Goal: Find specific page/section: Find specific page/section

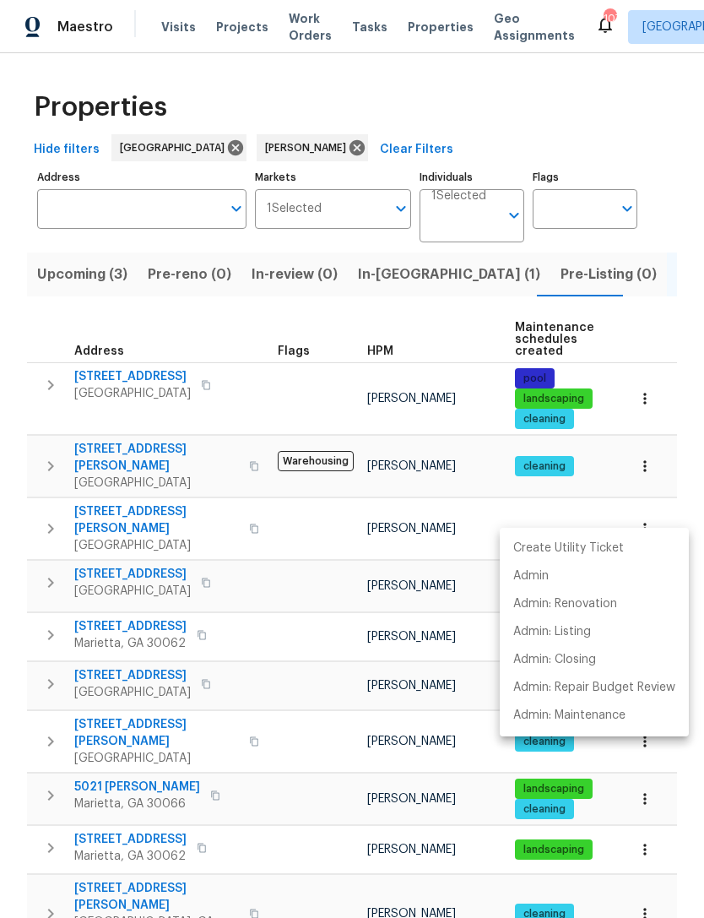
scroll to position [0, 246]
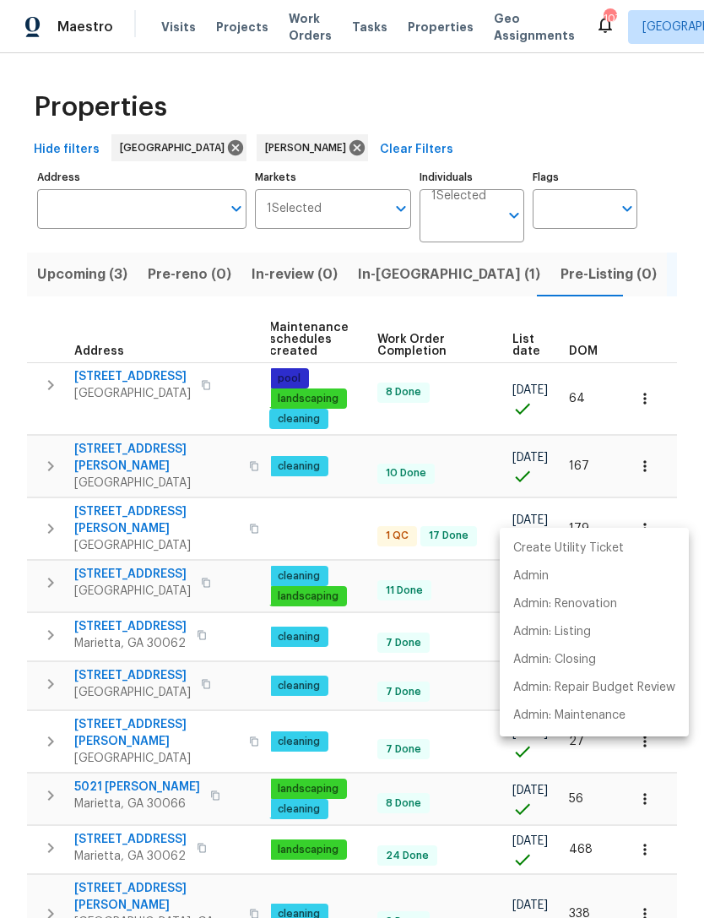
click at [432, 627] on div at bounding box center [352, 459] width 704 height 918
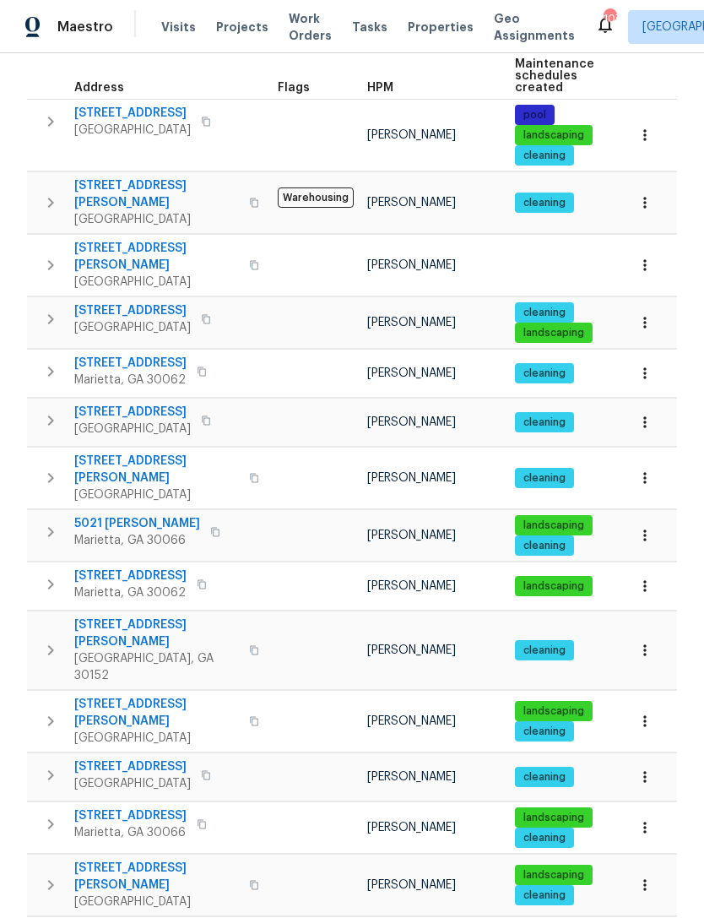
scroll to position [262, 0]
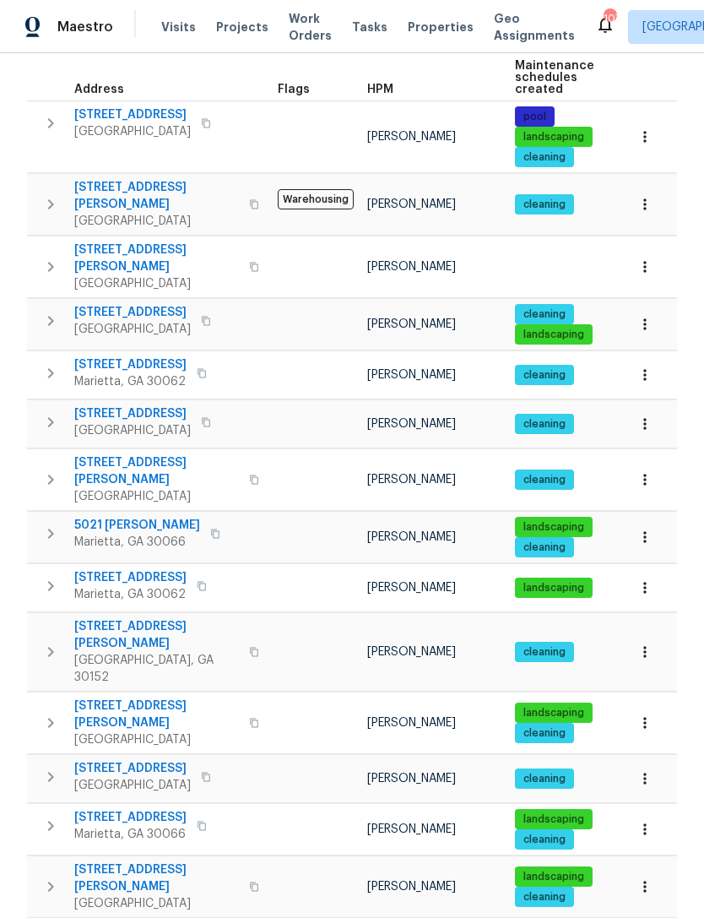
click at [119, 809] on span "61 Barrington Pl" at bounding box center [130, 817] width 112 height 17
click at [629, 811] on button "button" at bounding box center [645, 829] width 37 height 37
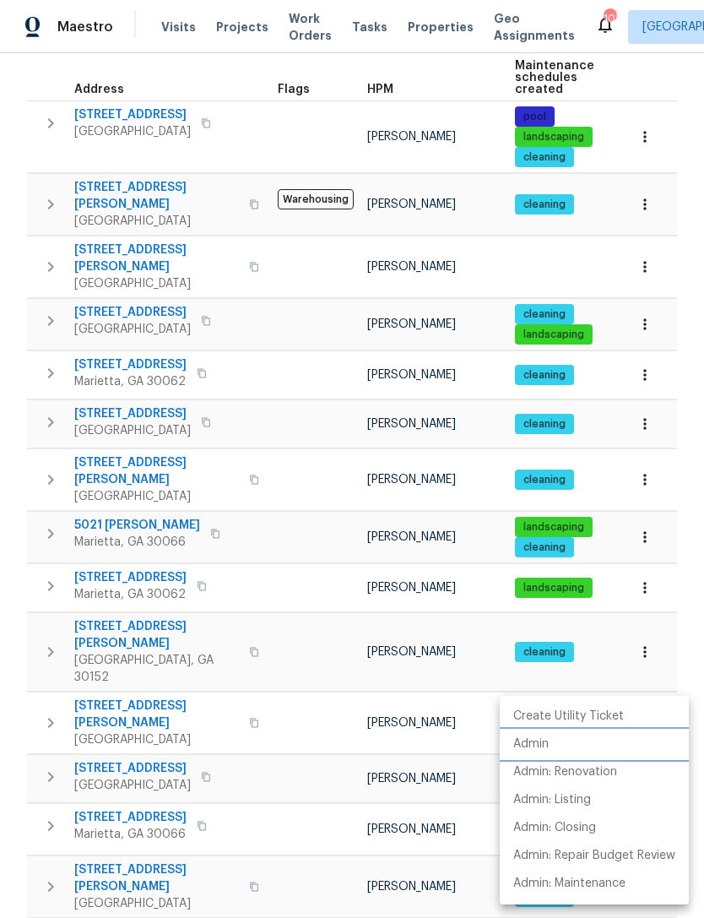
click at [536, 746] on p "Admin" at bounding box center [530, 745] width 35 height 18
click at [127, 764] on div at bounding box center [352, 459] width 704 height 918
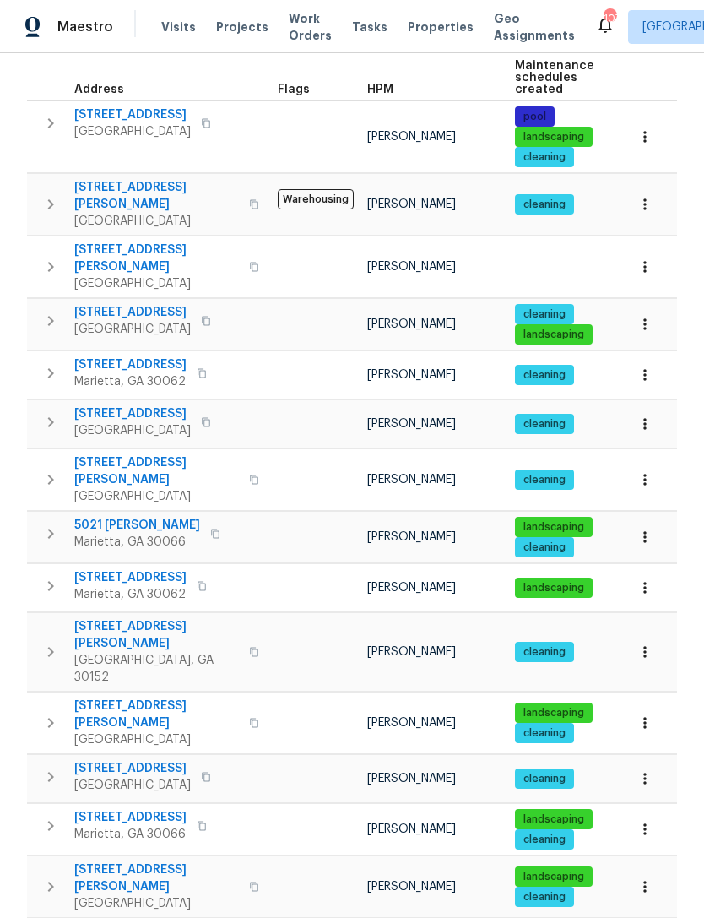
click at [120, 809] on span "61 Barrington Pl" at bounding box center [130, 817] width 112 height 17
click at [202, 821] on icon "button" at bounding box center [202, 826] width 10 height 10
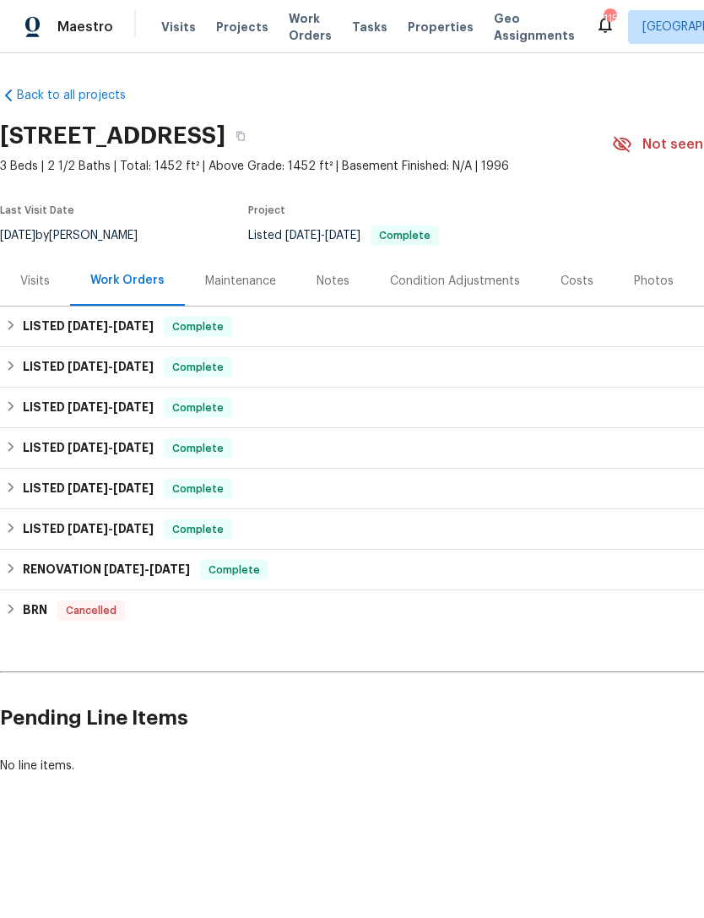
click at [41, 287] on div "Visits" at bounding box center [35, 281] width 30 height 17
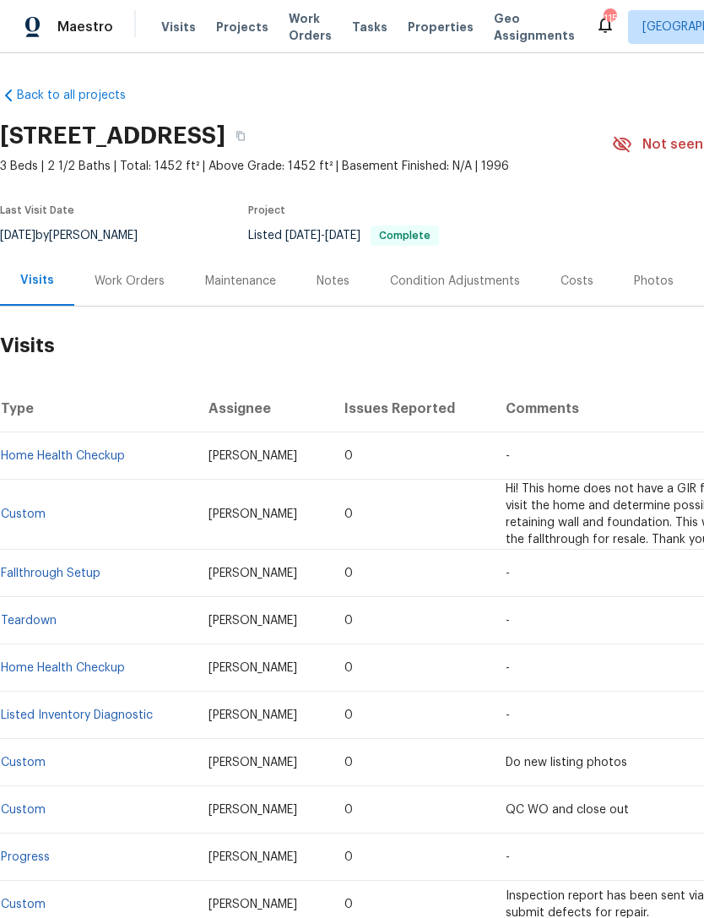
click at [567, 273] on div "Costs" at bounding box center [577, 281] width 33 height 17
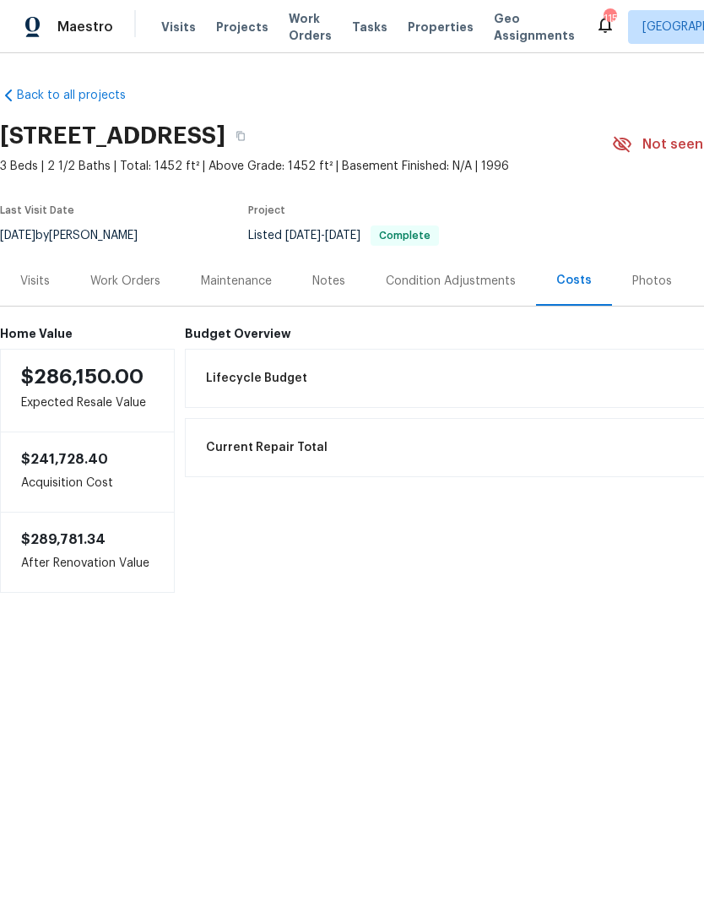
click at [46, 289] on div "Visits" at bounding box center [35, 281] width 30 height 17
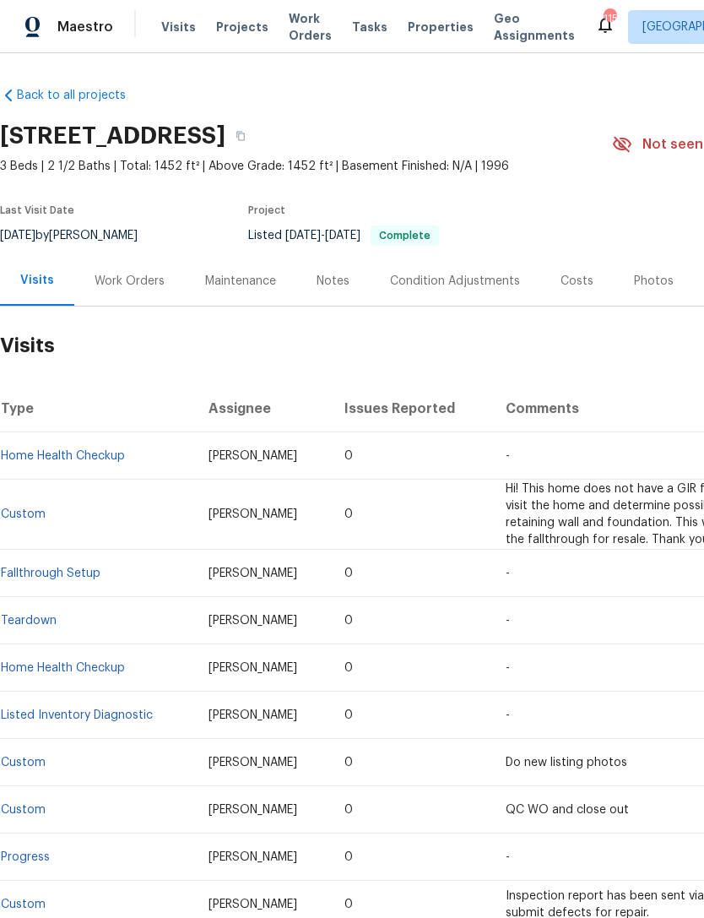
click at [132, 283] on div "Work Orders" at bounding box center [130, 281] width 70 height 17
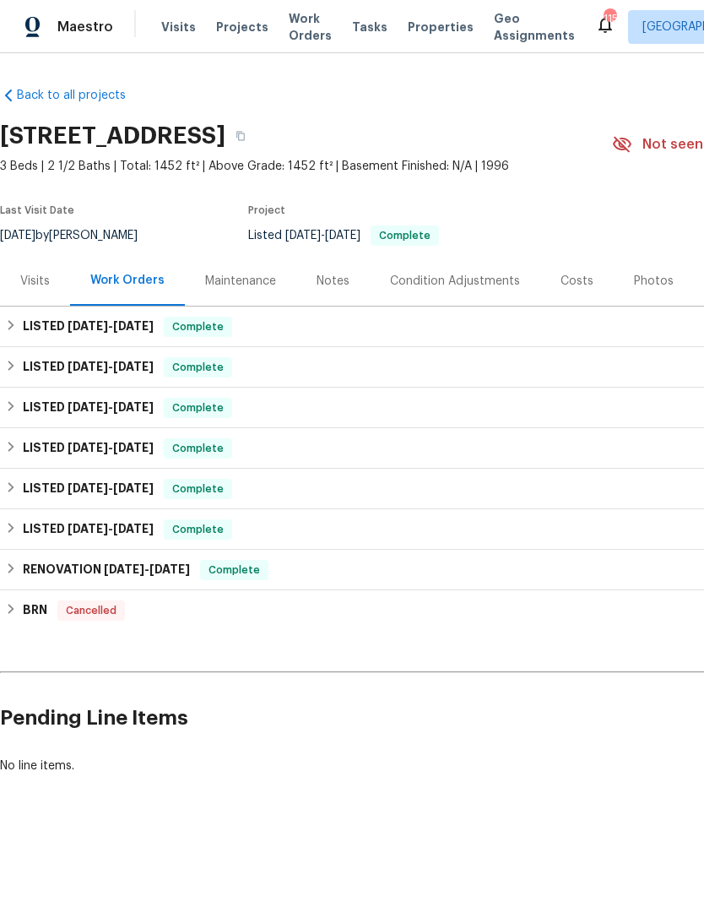
click at [44, 280] on div "Visits" at bounding box center [35, 281] width 30 height 17
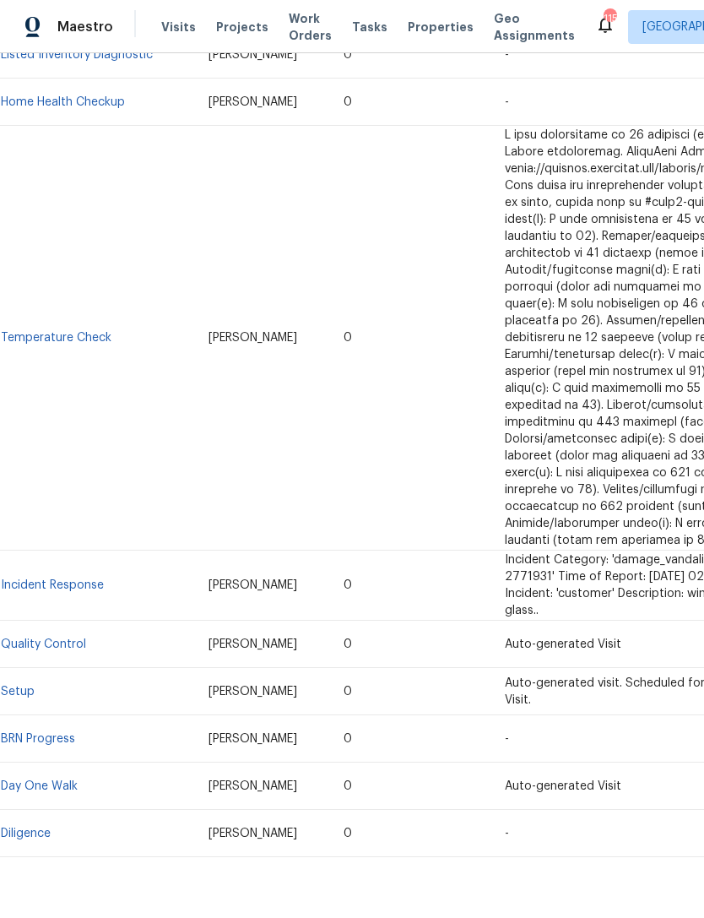
scroll to position [897, 0]
click at [21, 694] on link "Setup" at bounding box center [18, 692] width 34 height 12
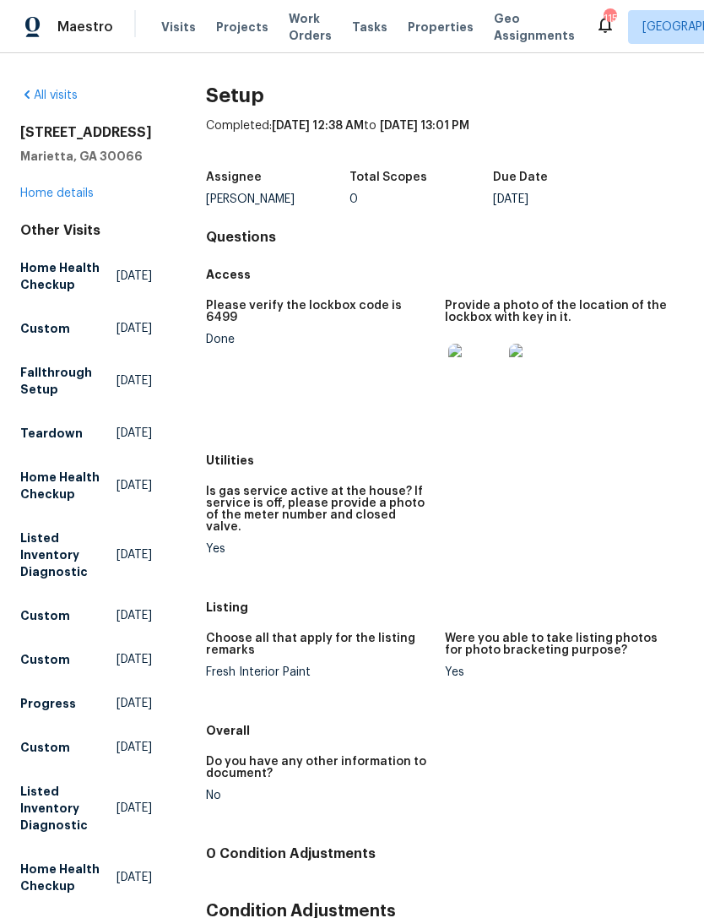
click at [46, 198] on link "Home details" at bounding box center [56, 193] width 73 height 12
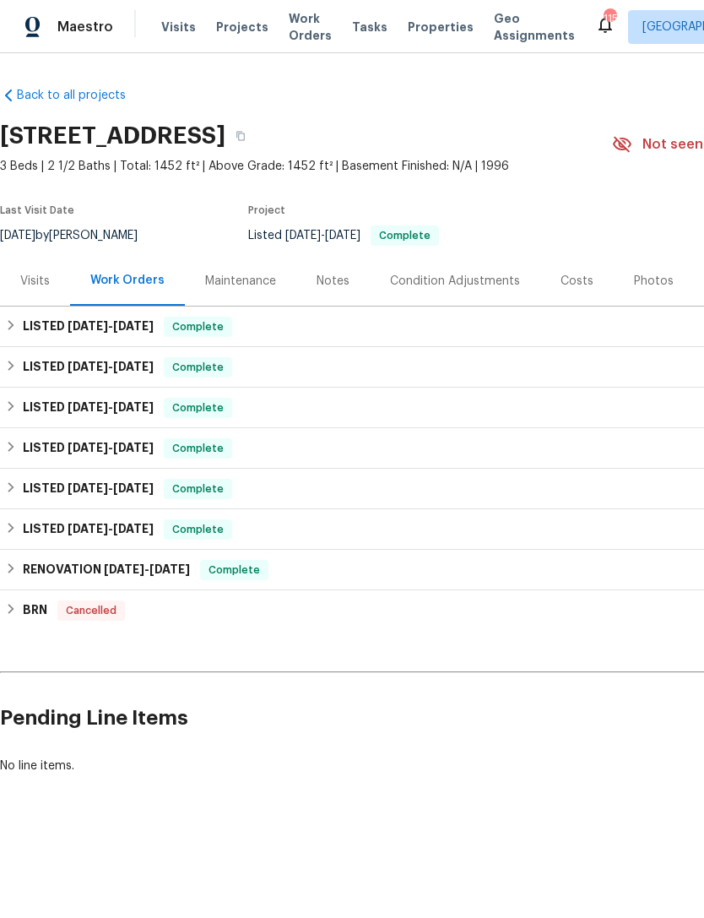
click at [39, 283] on div "Visits" at bounding box center [35, 281] width 30 height 17
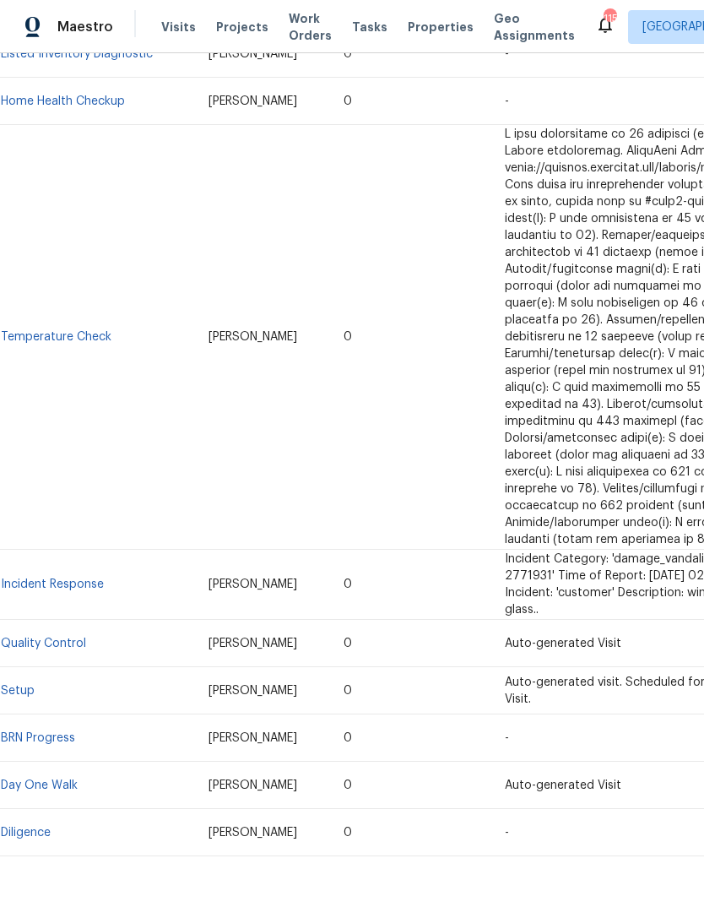
scroll to position [897, 0]
click at [17, 689] on link "Setup" at bounding box center [18, 692] width 34 height 12
